Goal: Find specific page/section: Find specific page/section

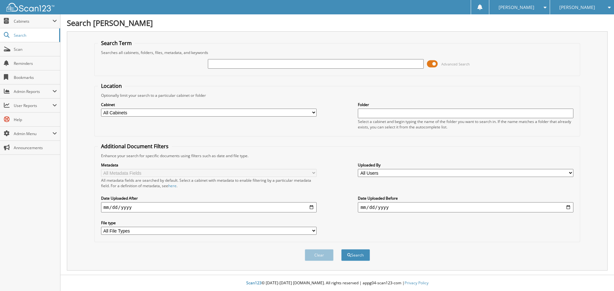
click at [220, 65] on input "text" at bounding box center [315, 64] width 215 height 10
type input "528013"
click at [341, 249] on button "Search" at bounding box center [355, 255] width 29 height 12
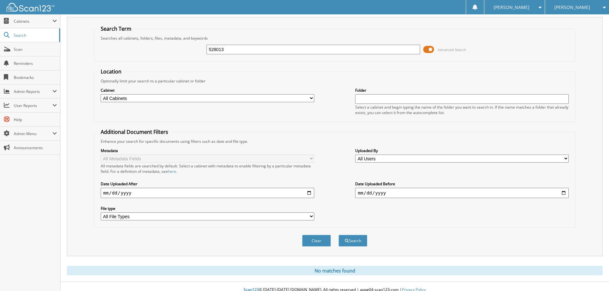
scroll to position [21, 0]
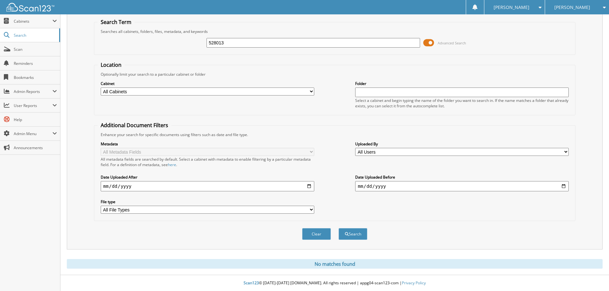
click at [239, 36] on div "528013 Advanced Search" at bounding box center [334, 42] width 474 height 17
drag, startPoint x: 232, startPoint y: 42, endPoint x: 28, endPoint y: 31, distance: 204.9
click at [204, 38] on div "528013 Advanced Search" at bounding box center [334, 42] width 474 height 17
type input "ATT08"
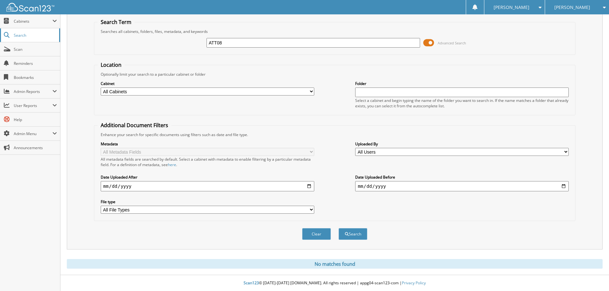
click at [339, 228] on button "Search" at bounding box center [353, 234] width 29 height 12
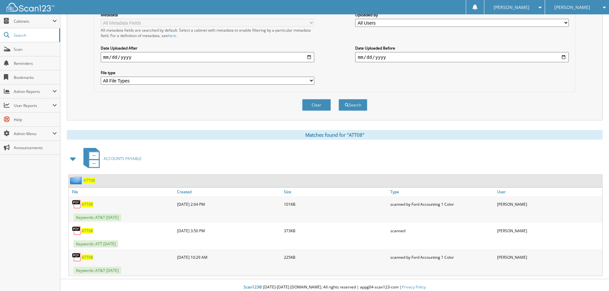
scroll to position [155, 0]
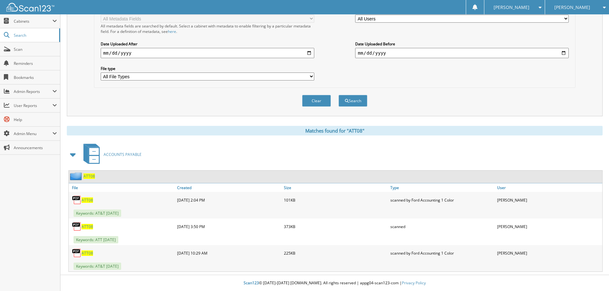
click at [89, 226] on span "ATT08" at bounding box center [88, 226] width 12 height 5
click at [27, 49] on span "Scan" at bounding box center [35, 49] width 43 height 5
